Goal: Transaction & Acquisition: Book appointment/travel/reservation

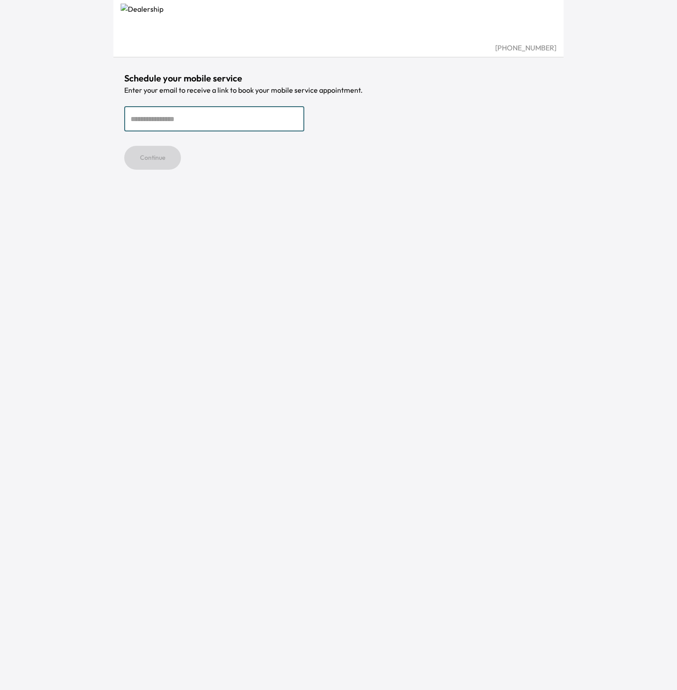
click at [241, 124] on input "email" at bounding box center [214, 118] width 180 height 25
type input "**********"
click at [144, 165] on button "Continue" at bounding box center [152, 158] width 57 height 24
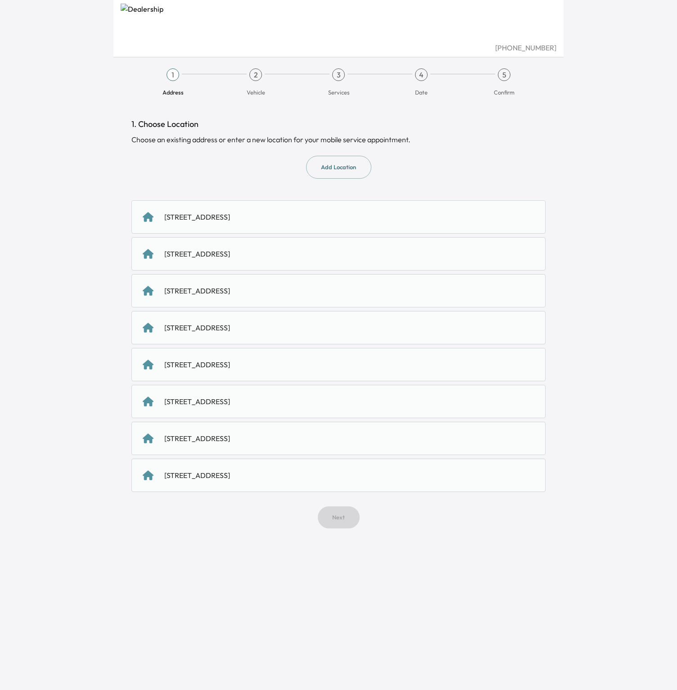
click at [230, 216] on div "[STREET_ADDRESS]" at bounding box center [197, 217] width 66 height 11
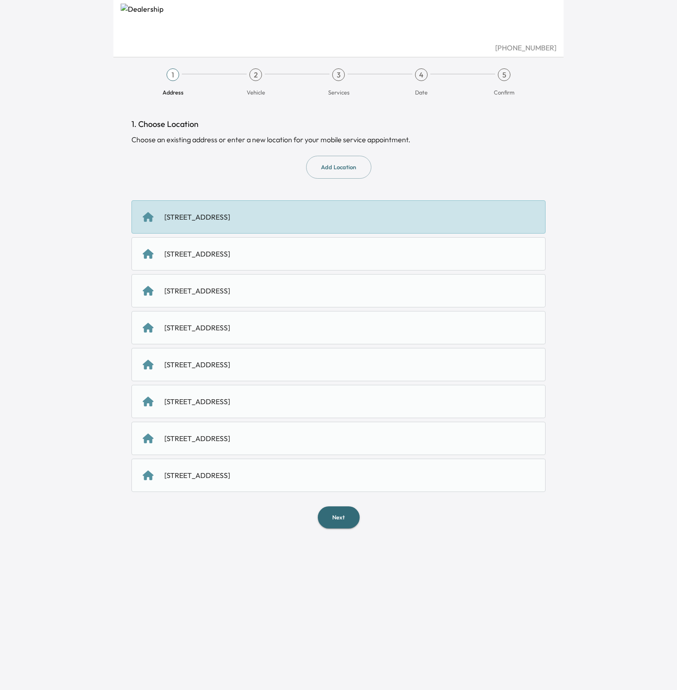
click at [336, 519] on button "Next" at bounding box center [339, 517] width 42 height 22
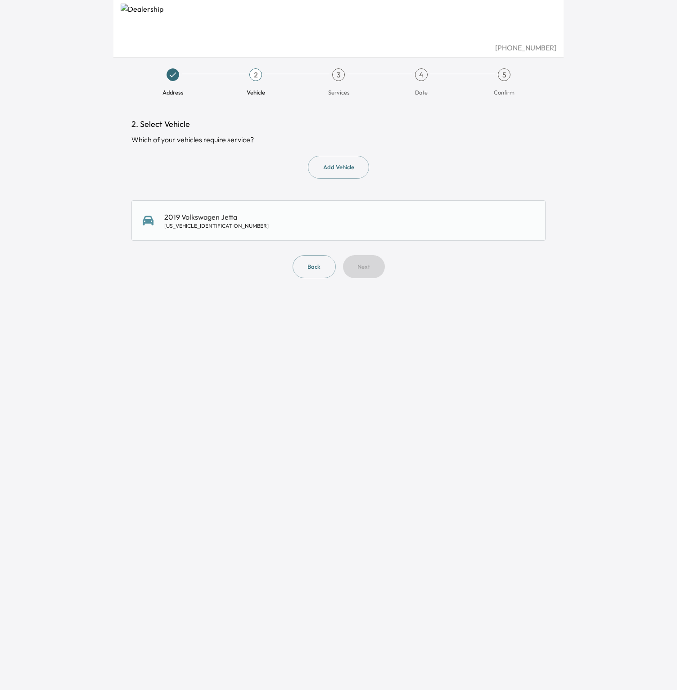
click at [278, 223] on div "2019 Volkswagen Jetta [US_VEHICLE_IDENTIFICATION_NUMBER]" at bounding box center [339, 221] width 392 height 18
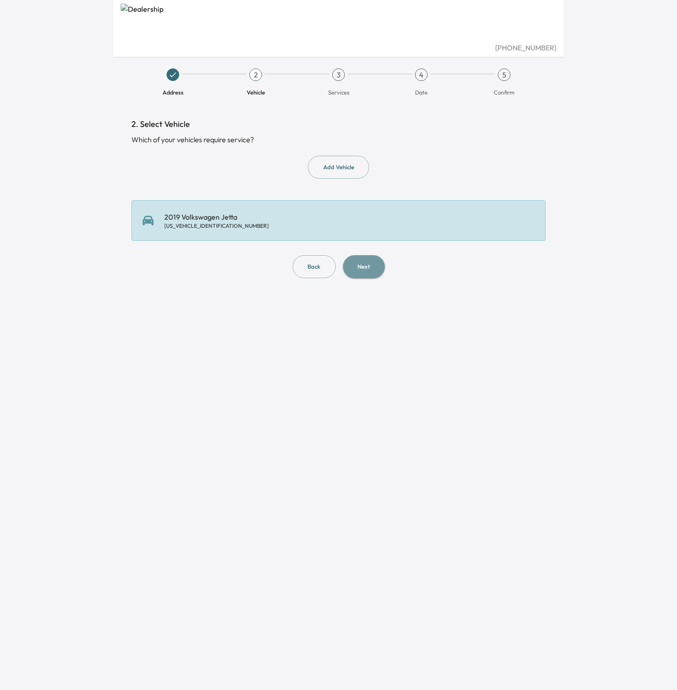
click at [366, 267] on button "Next" at bounding box center [364, 266] width 42 height 23
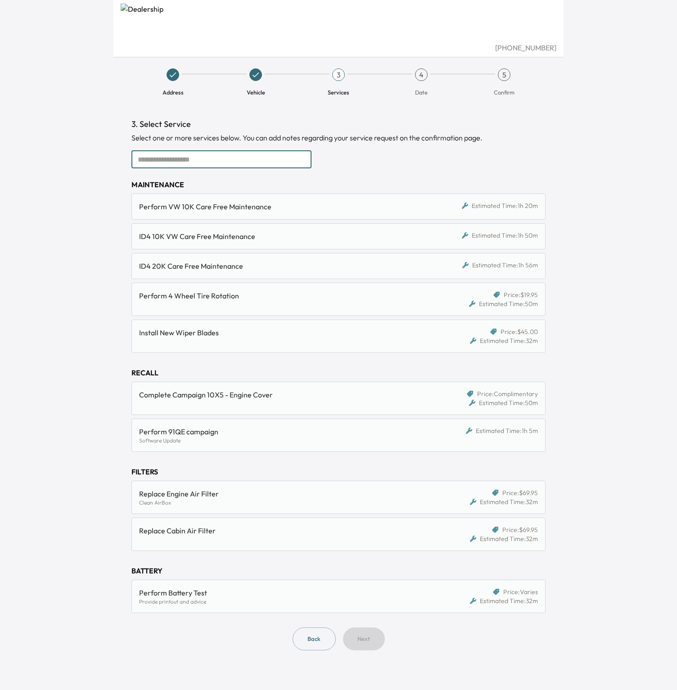
click at [280, 156] on input "text" at bounding box center [221, 159] width 180 height 18
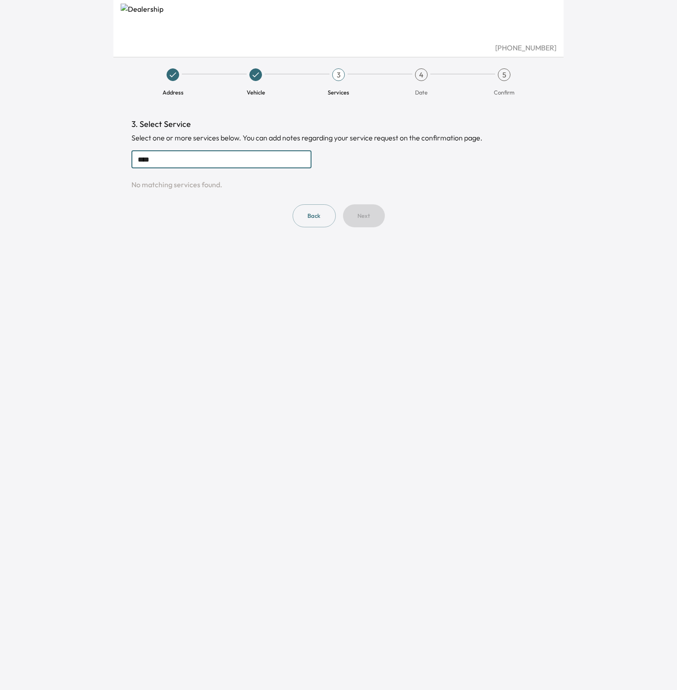
type input "*****"
type input "*"
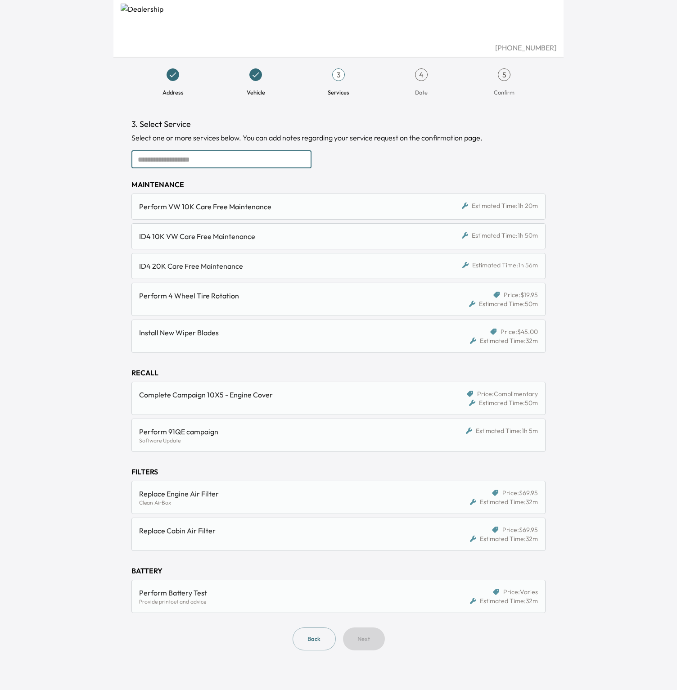
click at [252, 162] on input "text" at bounding box center [221, 159] width 180 height 18
click at [226, 159] on input "text" at bounding box center [221, 159] width 180 height 18
click at [167, 150] on input "text" at bounding box center [221, 159] width 180 height 18
click at [344, 71] on span "3" at bounding box center [338, 74] width 13 height 13
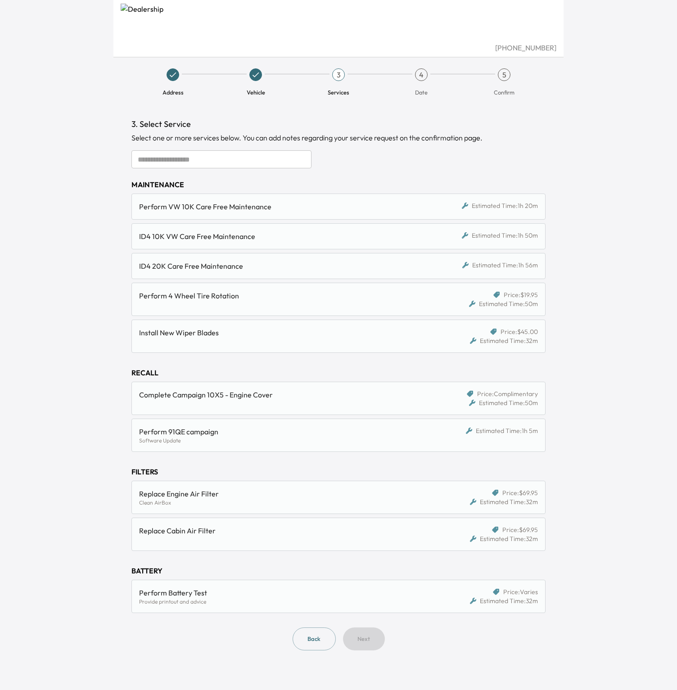
click at [257, 171] on div "3. Select Service Select one or more services below. You can add notes regardin…" at bounding box center [338, 384] width 414 height 532
click at [256, 161] on input "text" at bounding box center [221, 159] width 180 height 18
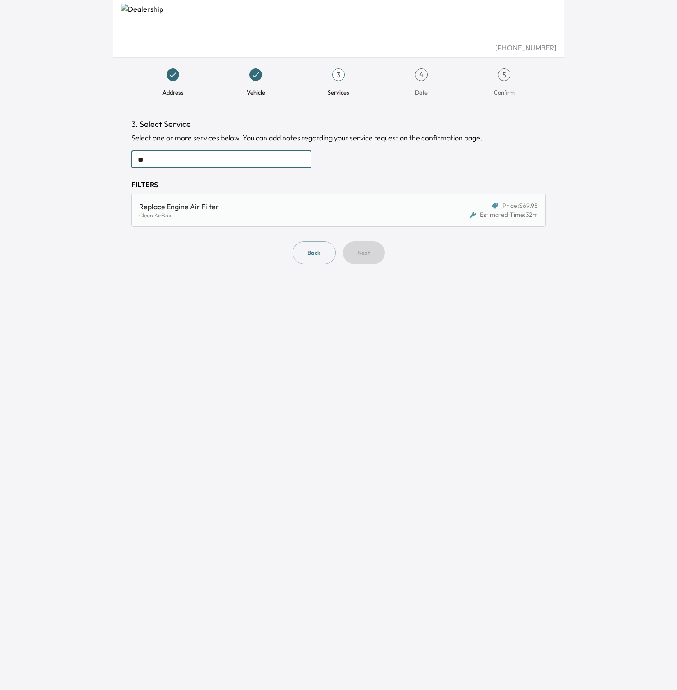
type input "*"
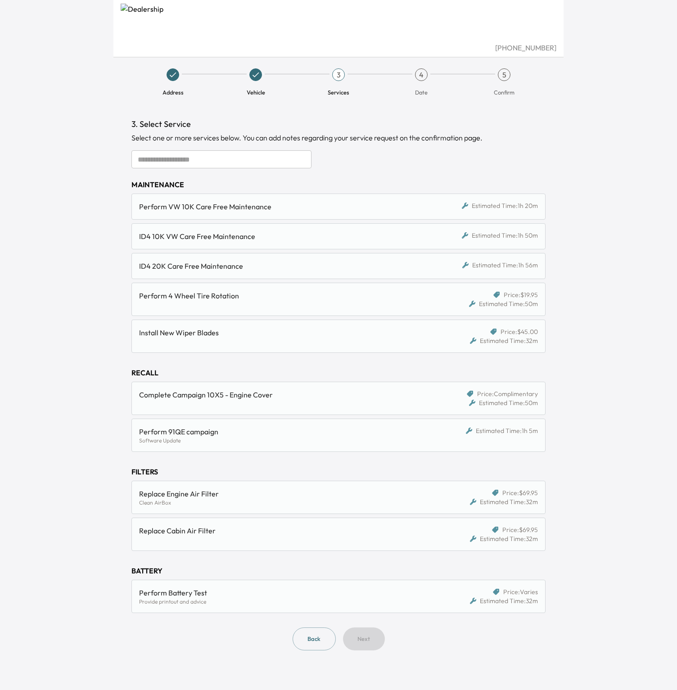
drag, startPoint x: 133, startPoint y: 18, endPoint x: 136, endPoint y: 32, distance: 14.3
click at [133, 18] on img at bounding box center [339, 23] width 436 height 39
click at [136, 32] on img at bounding box center [339, 23] width 436 height 39
click at [341, 77] on div "3" at bounding box center [338, 74] width 13 height 13
click at [424, 74] on div "4" at bounding box center [421, 74] width 13 height 13
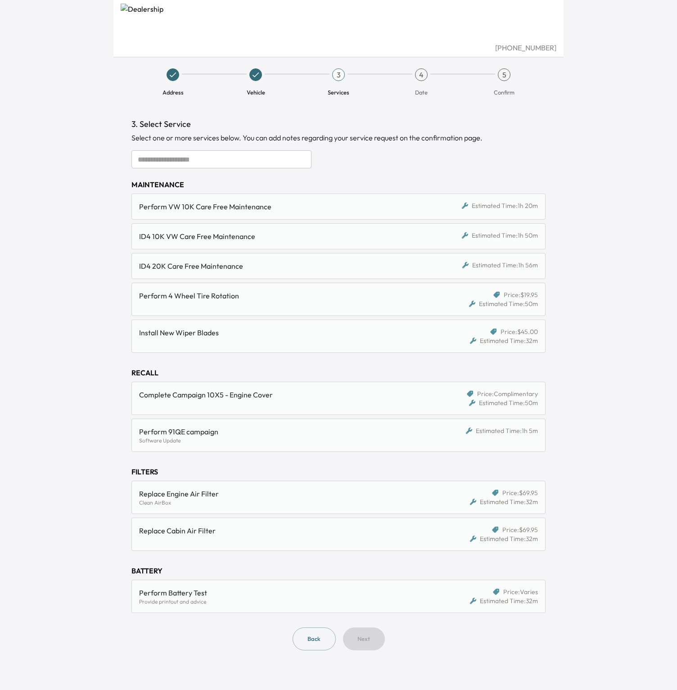
click at [253, 79] on icon at bounding box center [255, 74] width 9 height 9
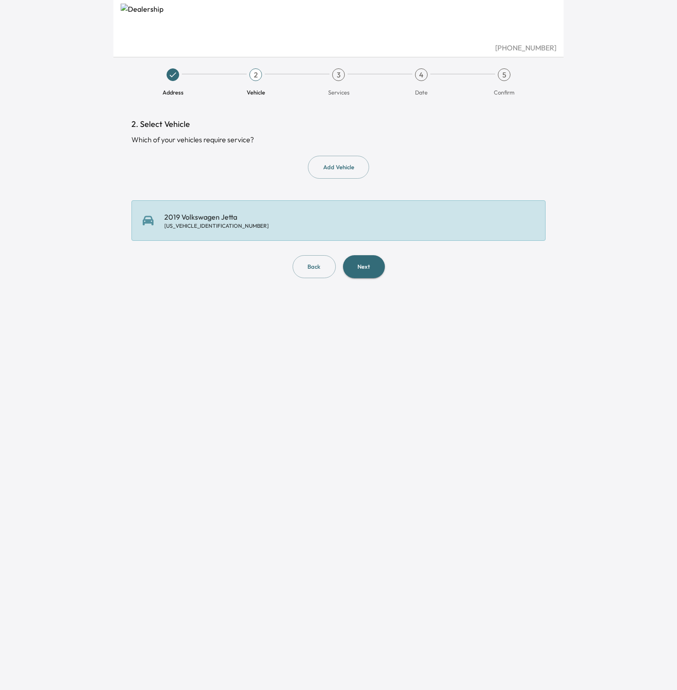
drag, startPoint x: 294, startPoint y: 215, endPoint x: 300, endPoint y: 218, distance: 6.5
click at [294, 215] on div "2019 Volkswagen Jetta [US_VEHICLE_IDENTIFICATION_NUMBER]" at bounding box center [339, 221] width 392 height 18
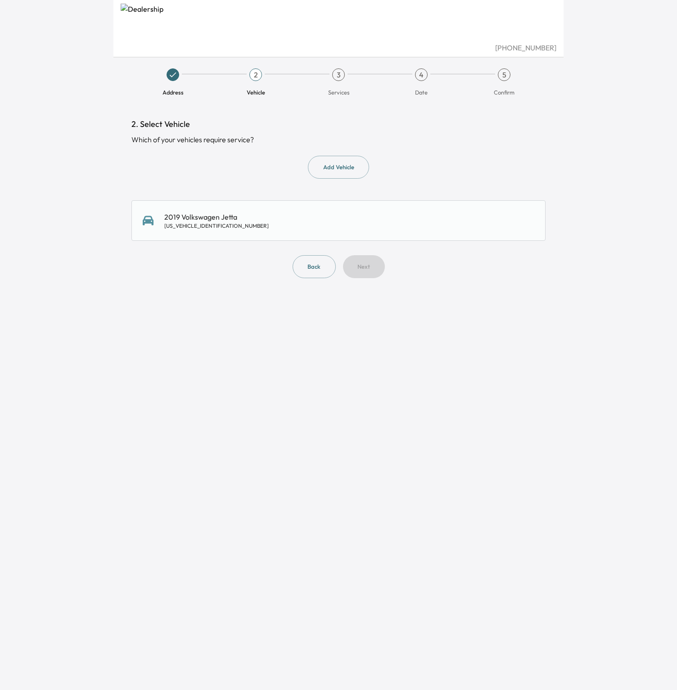
drag, startPoint x: 363, startPoint y: 233, endPoint x: 363, endPoint y: 253, distance: 20.7
click at [363, 233] on div "2019 Volkswagen Jetta [US_VEHICLE_IDENTIFICATION_NUMBER]" at bounding box center [338, 220] width 414 height 41
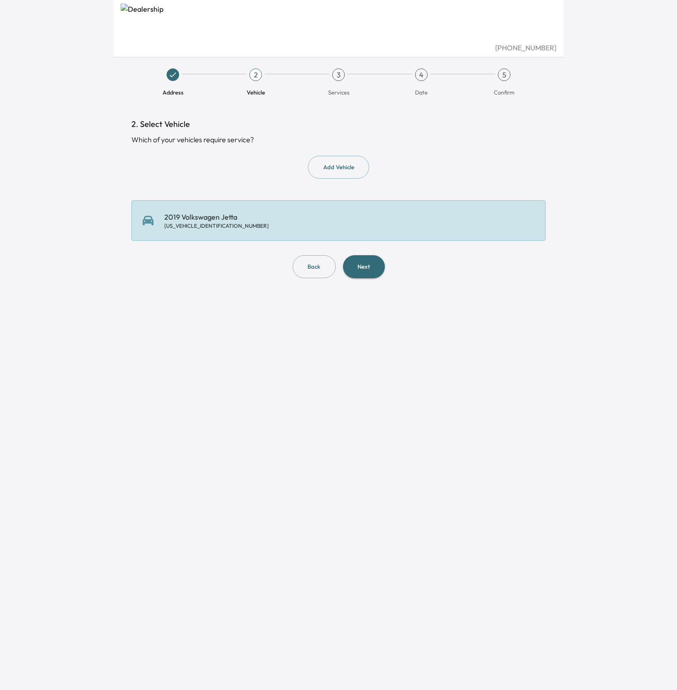
click at [362, 261] on button "Next" at bounding box center [364, 266] width 42 height 23
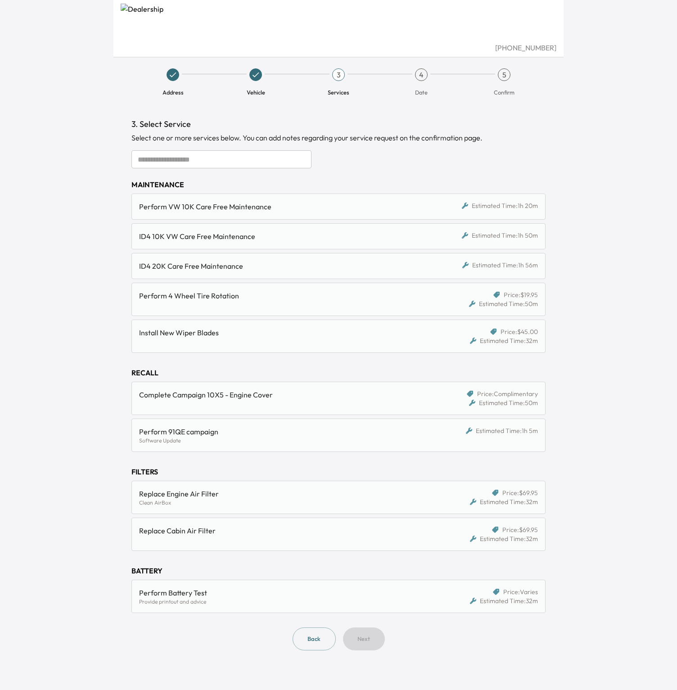
drag, startPoint x: 179, startPoint y: 22, endPoint x: 191, endPoint y: 23, distance: 11.8
click at [179, 22] on img at bounding box center [339, 23] width 436 height 39
click at [192, 23] on img at bounding box center [339, 23] width 436 height 39
click at [94, 326] on div "[PHONE_NUMBER] Address Vehicle 3 Services 4 Date 5 Confirm 3. Select Service Se…" at bounding box center [338, 345] width 677 height 690
click at [231, 531] on div "Replace Cabin Air Filter" at bounding box center [285, 530] width 292 height 11
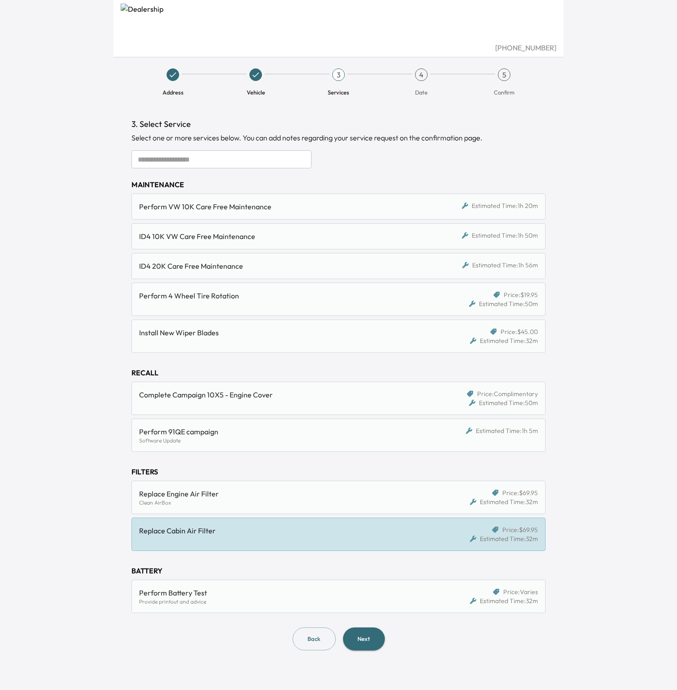
click at [238, 523] on div "Replace Cabin Air Filter Price: $69.95 Estimated Time: 32m" at bounding box center [338, 534] width 414 height 33
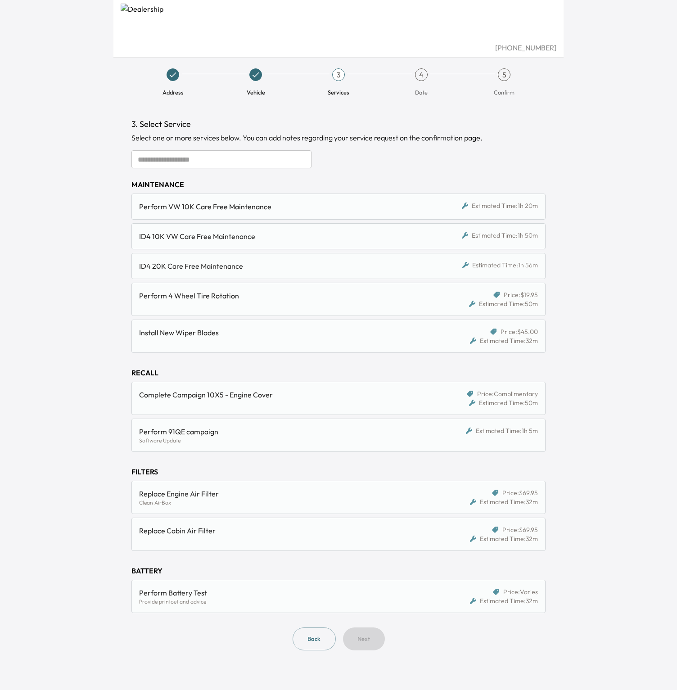
click at [260, 492] on div "Replace Engine Air Filter" at bounding box center [285, 493] width 292 height 11
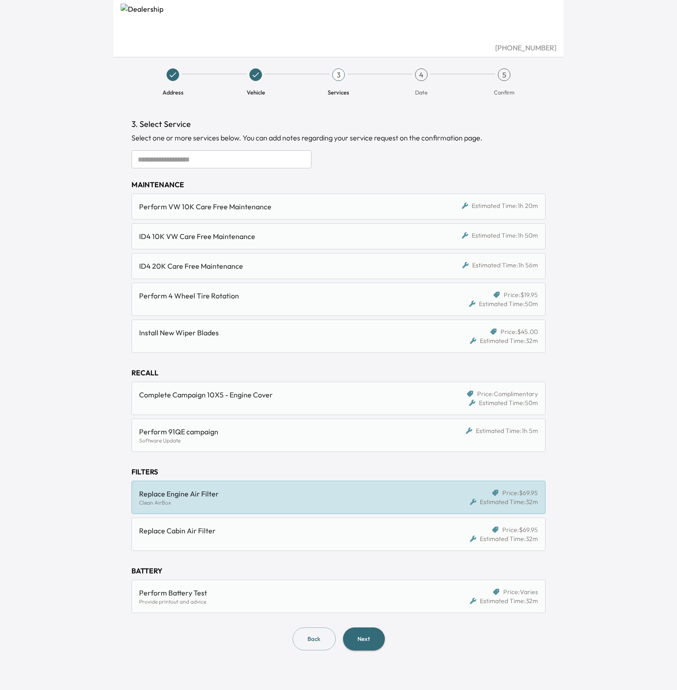
click at [276, 503] on div "Clean AirBox" at bounding box center [285, 502] width 292 height 7
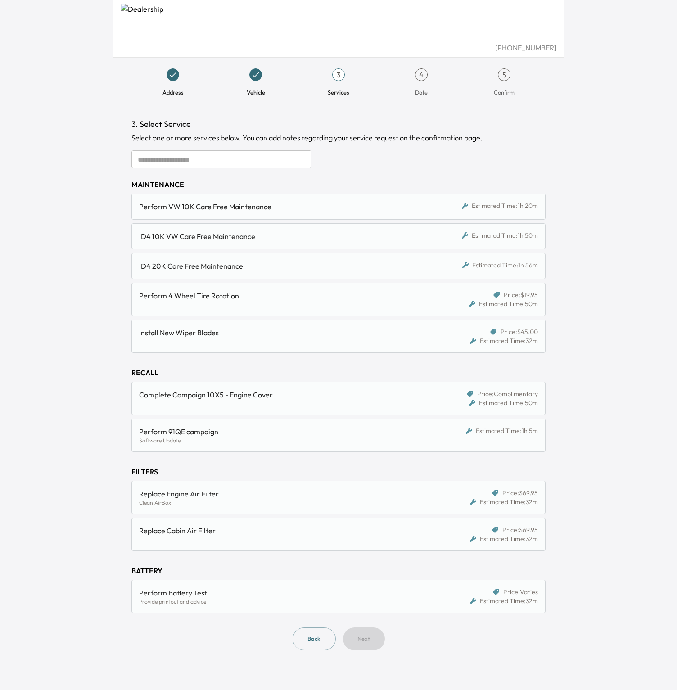
click at [265, 196] on div "Perform VW 10K Care Free Maintenance Estimated Time: 1h 20m" at bounding box center [338, 207] width 414 height 26
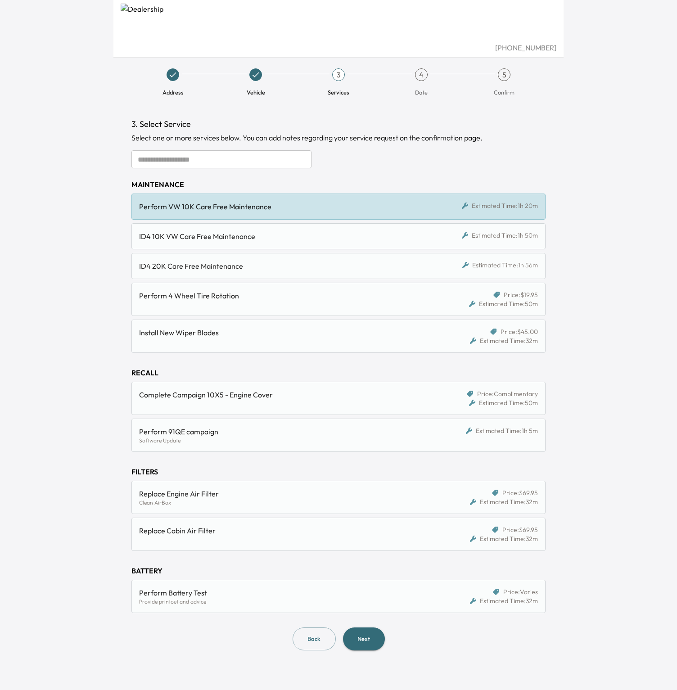
click at [374, 635] on button "Next" at bounding box center [364, 638] width 42 height 23
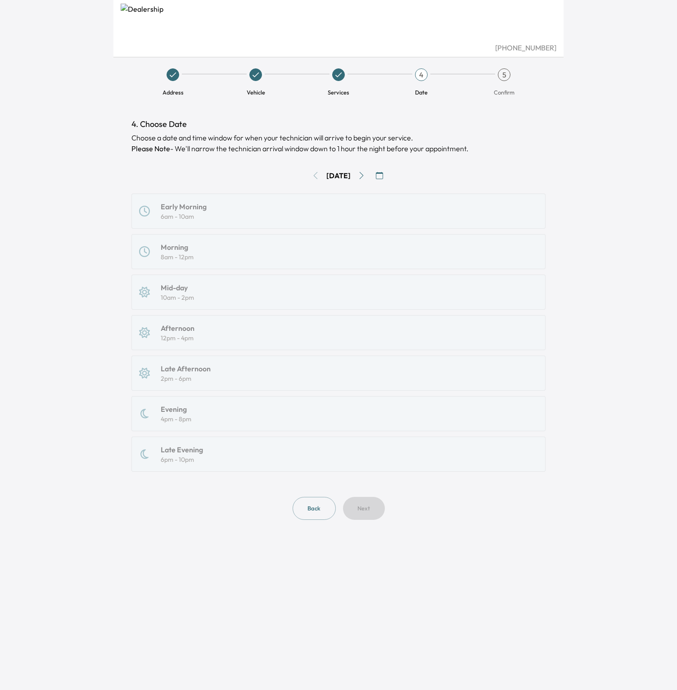
click at [363, 175] on icon "Go to next day" at bounding box center [361, 175] width 7 height 7
click at [312, 174] on button "Go to previous day" at bounding box center [315, 175] width 14 height 14
click at [310, 174] on div "[DATE]" at bounding box center [338, 175] width 414 height 14
click at [308, 175] on div "[DATE]" at bounding box center [338, 175] width 414 height 14
click at [365, 178] on icon "Go to next day" at bounding box center [361, 175] width 7 height 7
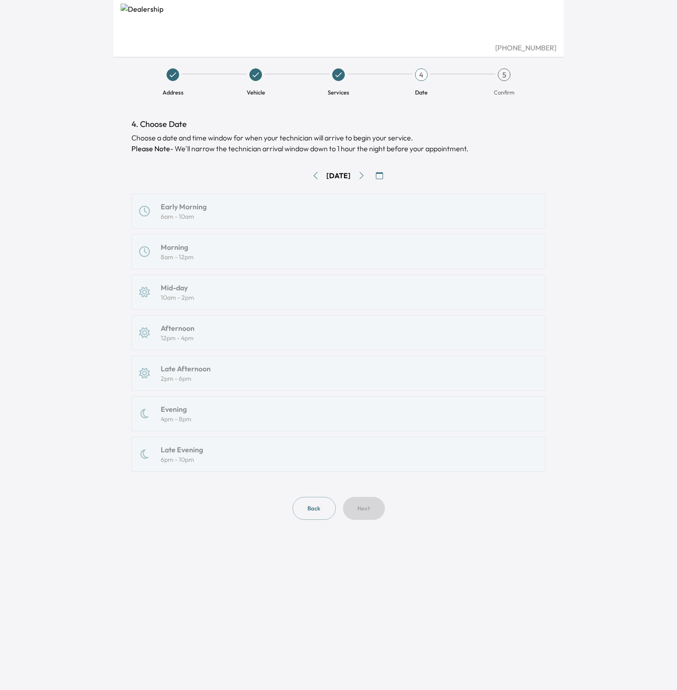
click at [312, 175] on icon "Go to previous day" at bounding box center [315, 175] width 7 height 7
click at [249, 287] on div "Early Morning 6am - 10am Morning 8am - 12pm Mid-day 10am - 2pm Afternoon 12pm -…" at bounding box center [338, 333] width 414 height 278
drag, startPoint x: 233, startPoint y: 304, endPoint x: 221, endPoint y: 317, distance: 17.6
click at [230, 304] on div "Early Morning 6am - 10am Morning 8am - 12pm Mid-day 10am - 2pm Afternoon 12pm -…" at bounding box center [338, 333] width 414 height 278
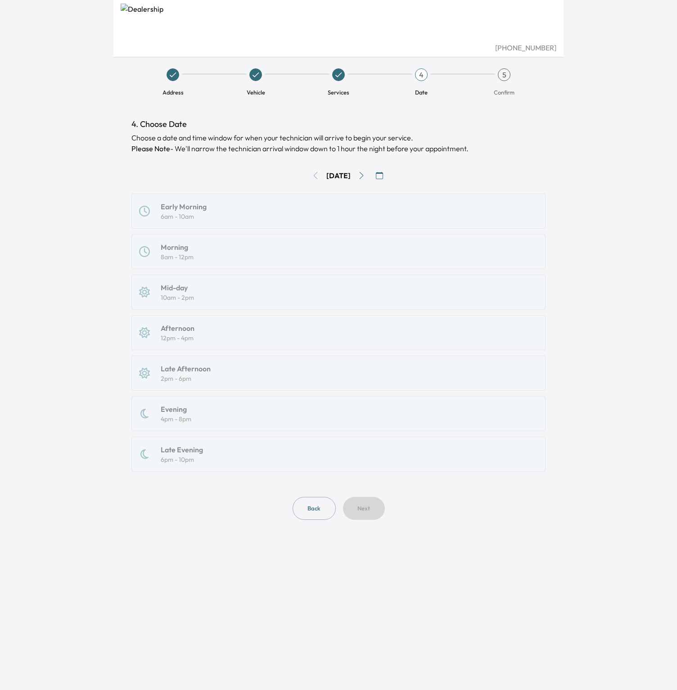
click at [228, 321] on div "Early Morning 6am - 10am Morning 8am - 12pm Mid-day 10am - 2pm Afternoon 12pm -…" at bounding box center [338, 333] width 414 height 278
click at [360, 176] on div "[DATE]" at bounding box center [338, 175] width 414 height 14
click at [364, 177] on icon "Go to next day" at bounding box center [361, 175] width 7 height 7
click at [364, 178] on icon "Go to next day" at bounding box center [361, 175] width 7 height 7
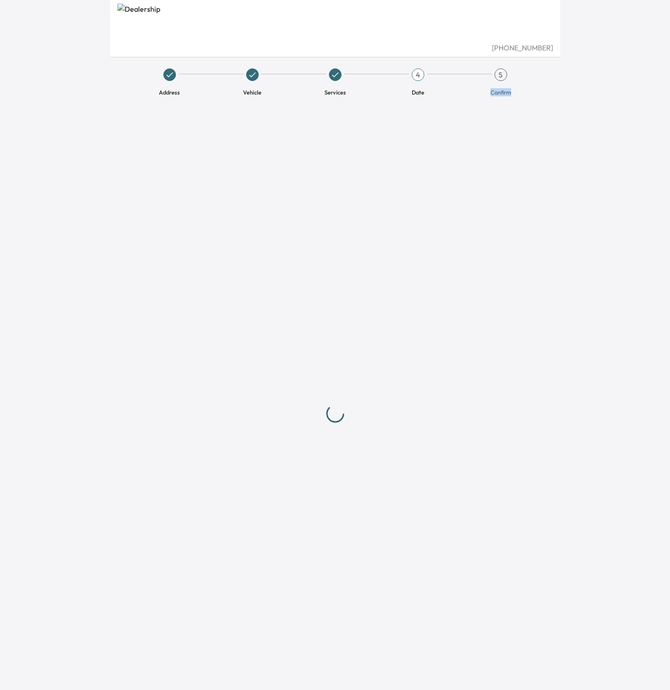
click at [363, 177] on div at bounding box center [335, 413] width 414 height 591
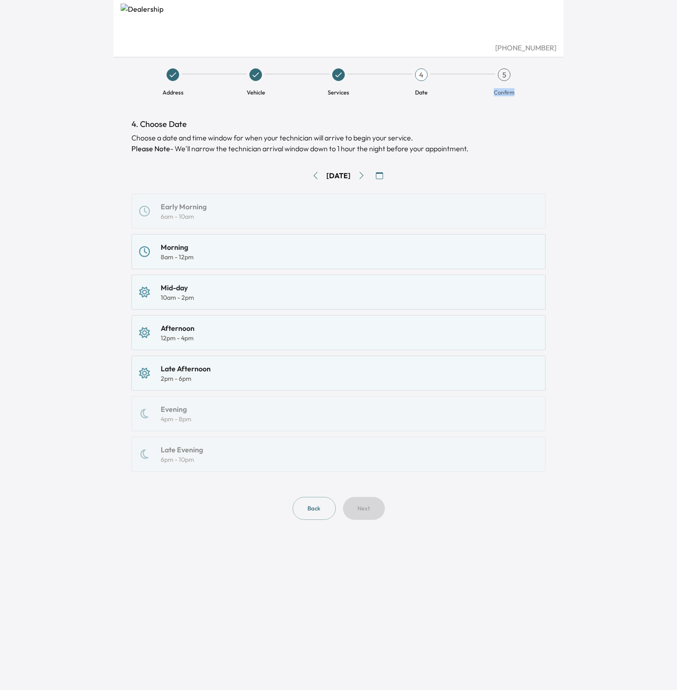
click at [312, 177] on icon "Go to previous day" at bounding box center [315, 175] width 7 height 7
click at [365, 178] on icon "Go to next day" at bounding box center [361, 175] width 7 height 7
click at [364, 178] on icon "Go to next day" at bounding box center [362, 175] width 4 height 7
click at [363, 175] on button "Go to next day" at bounding box center [361, 175] width 14 height 14
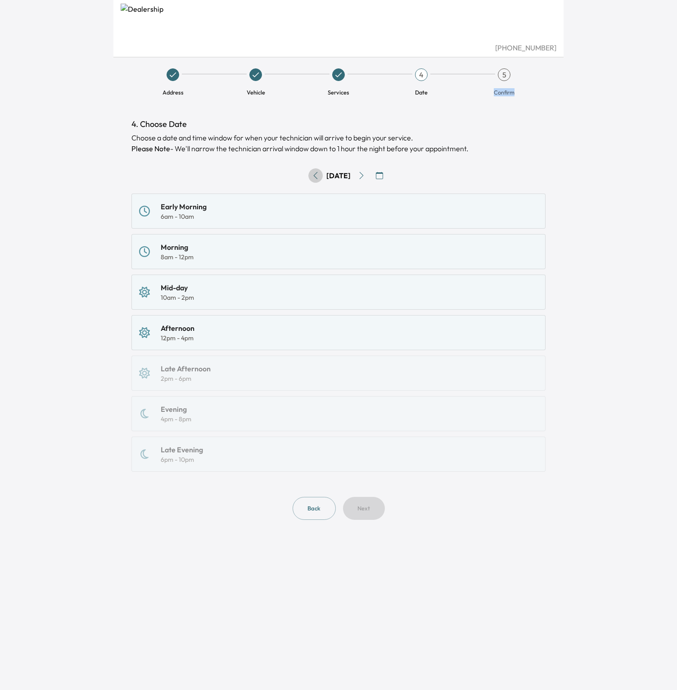
click at [312, 176] on icon "Go to previous day" at bounding box center [315, 175] width 7 height 7
click at [312, 174] on icon "Go to previous day" at bounding box center [315, 175] width 7 height 7
click at [308, 174] on button "Go to previous day" at bounding box center [315, 175] width 14 height 14
click at [308, 177] on div "[DATE]" at bounding box center [338, 175] width 414 height 14
click at [361, 176] on button "Go to next day" at bounding box center [361, 175] width 14 height 14
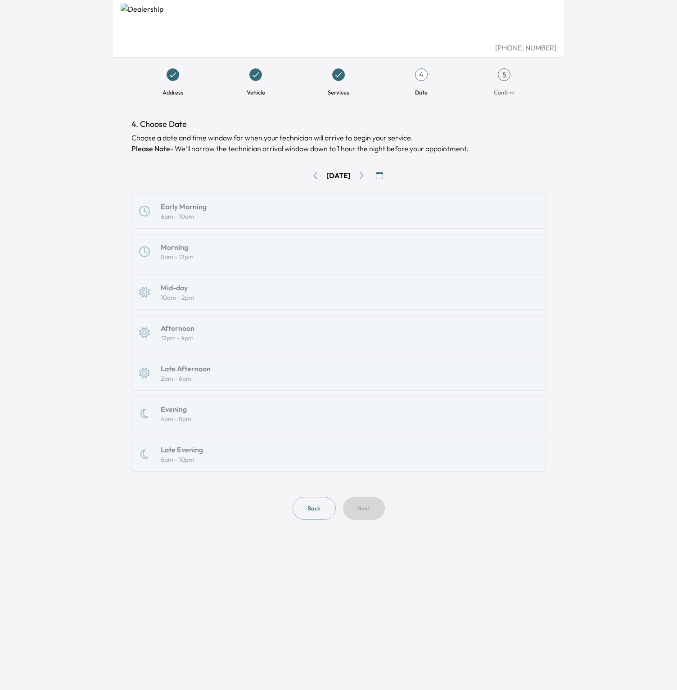
click at [362, 175] on button "Go to next day" at bounding box center [361, 175] width 14 height 14
click at [307, 257] on div "Morning 8am - 12pm" at bounding box center [338, 252] width 399 height 20
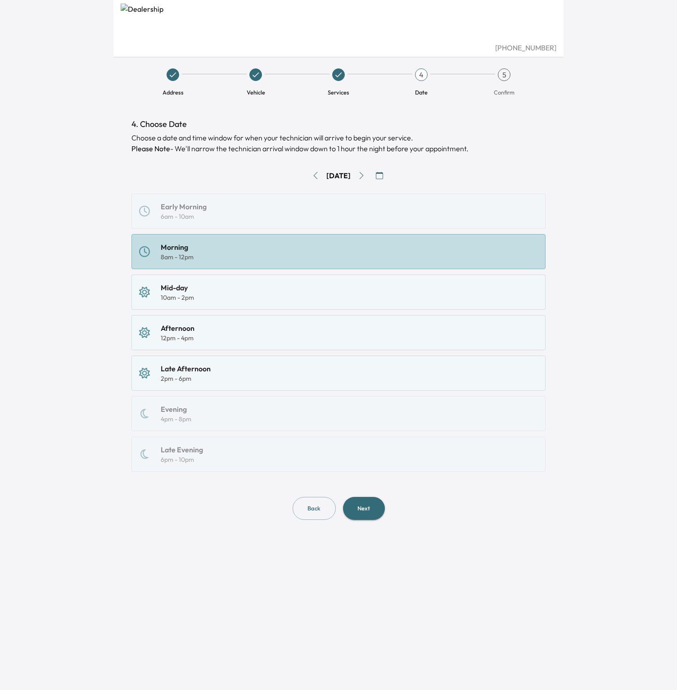
click at [360, 514] on button "Next" at bounding box center [364, 508] width 42 height 23
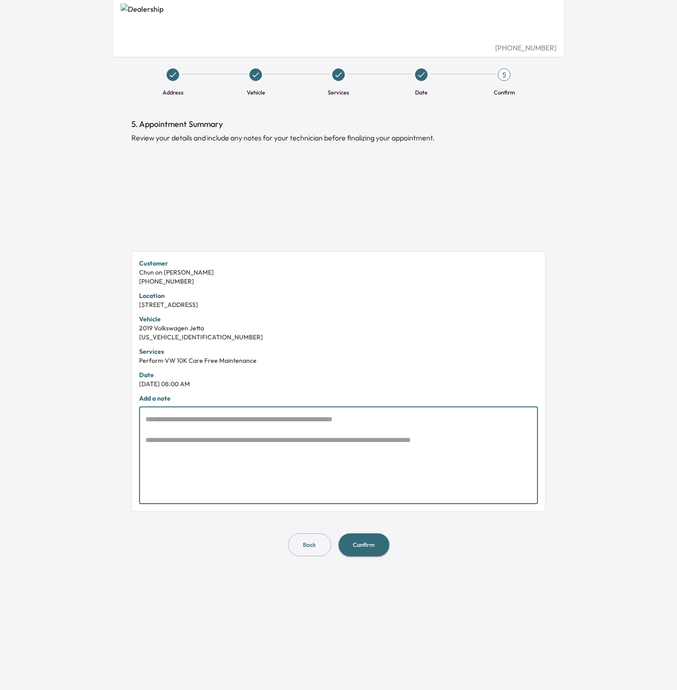
click at [301, 418] on textarea at bounding box center [338, 455] width 386 height 83
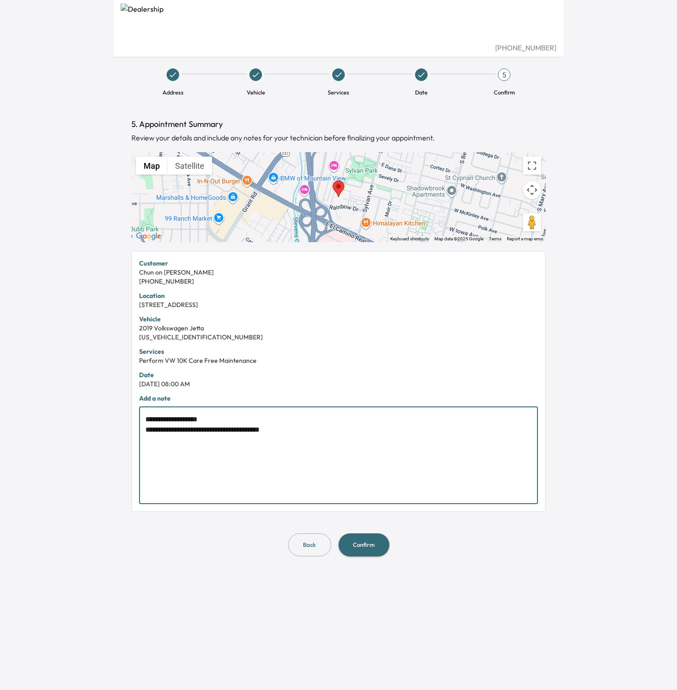
type textarea "**********"
click at [373, 538] on button "Confirm" at bounding box center [363, 544] width 51 height 23
